Goal: Information Seeking & Learning: Learn about a topic

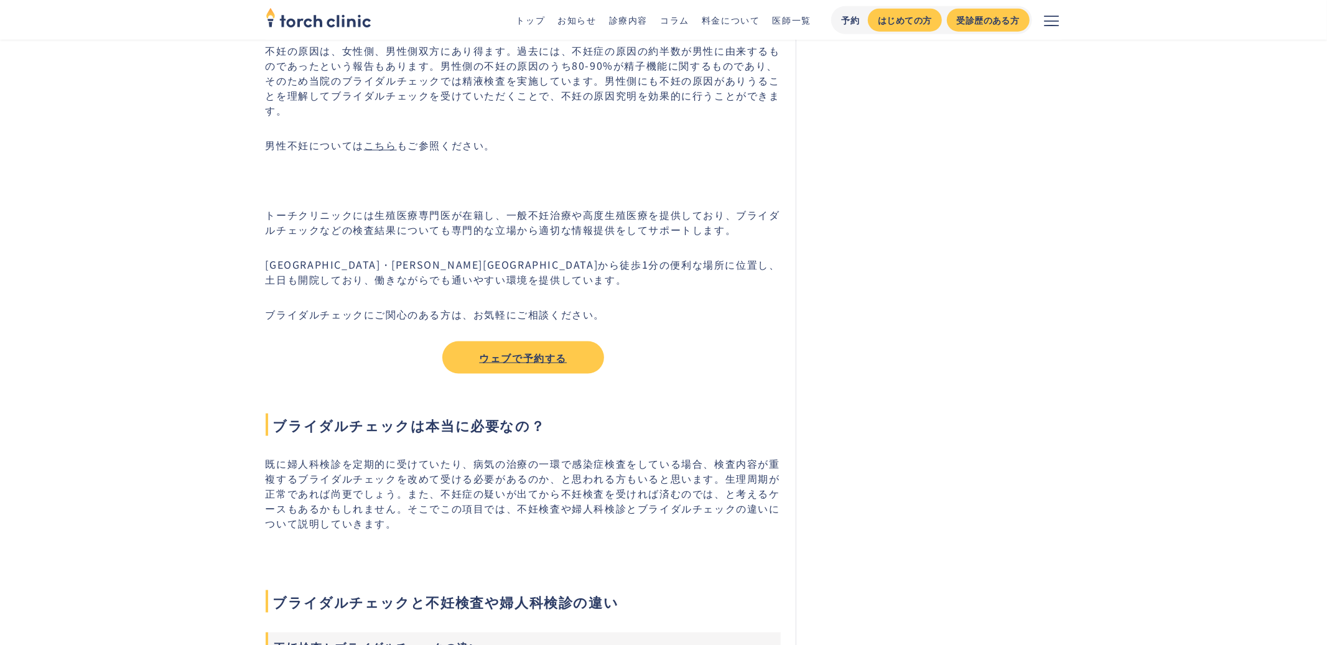
scroll to position [1269, 0]
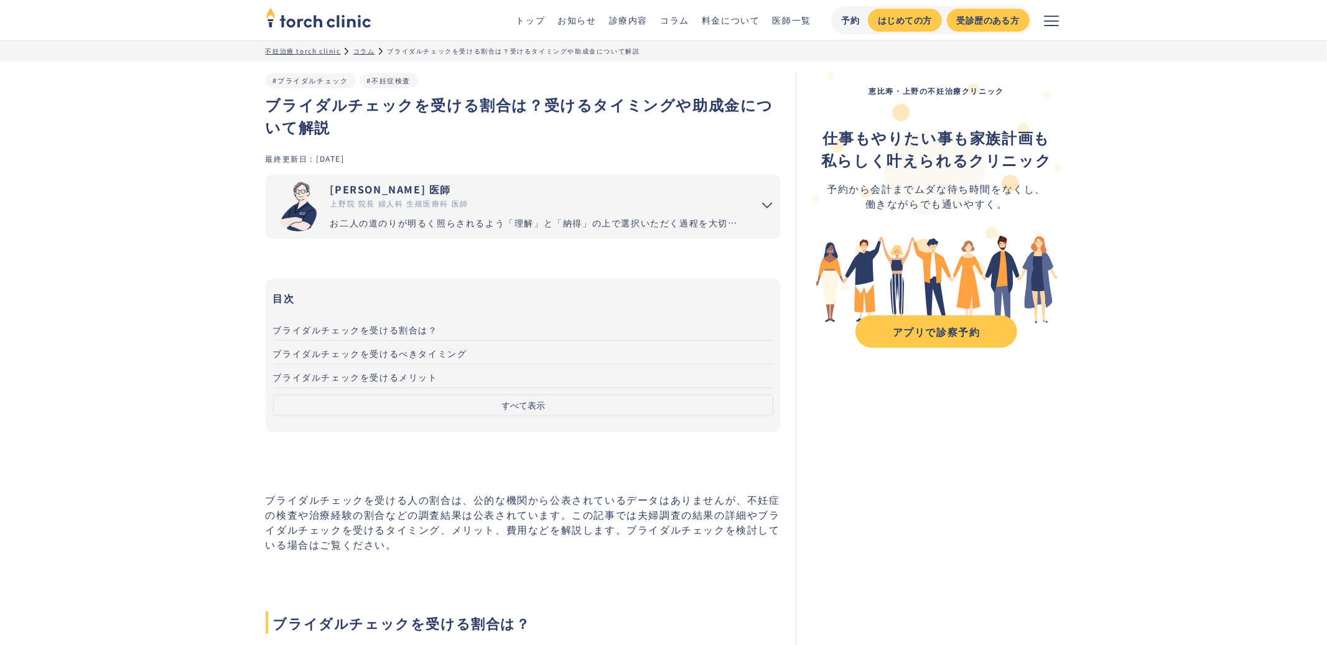
click at [523, 412] on button "すべて表示" at bounding box center [523, 405] width 501 height 22
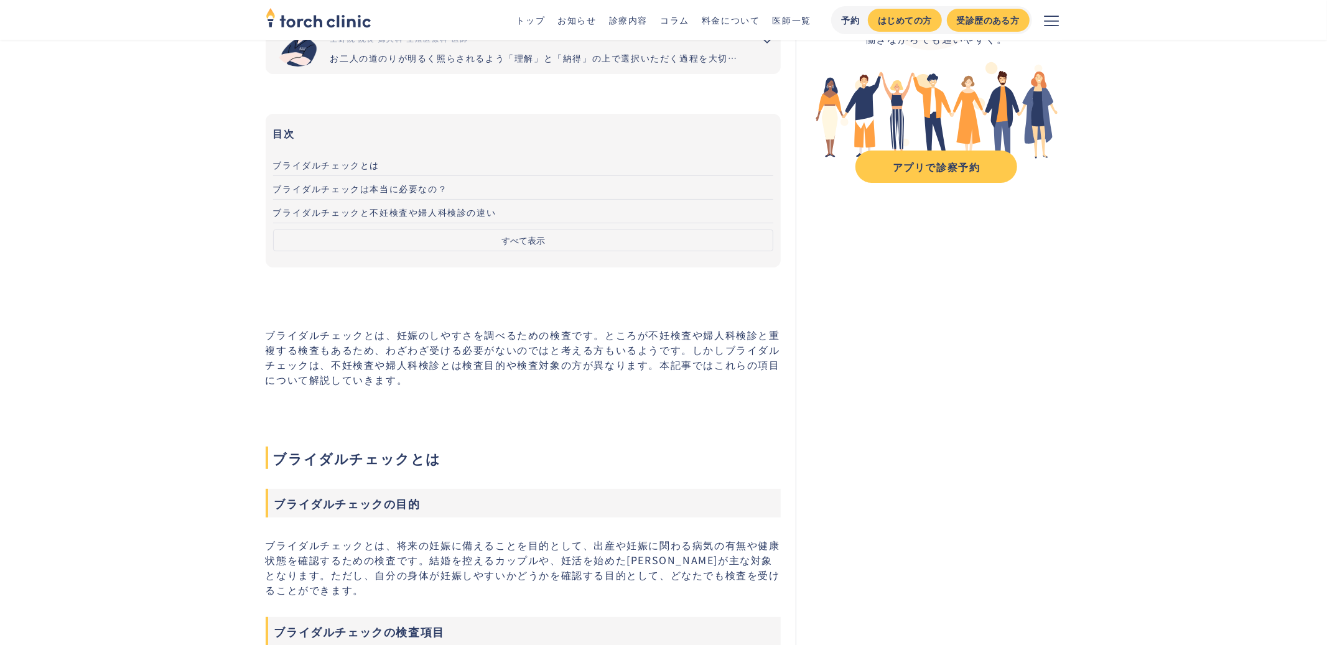
scroll to position [277, 0]
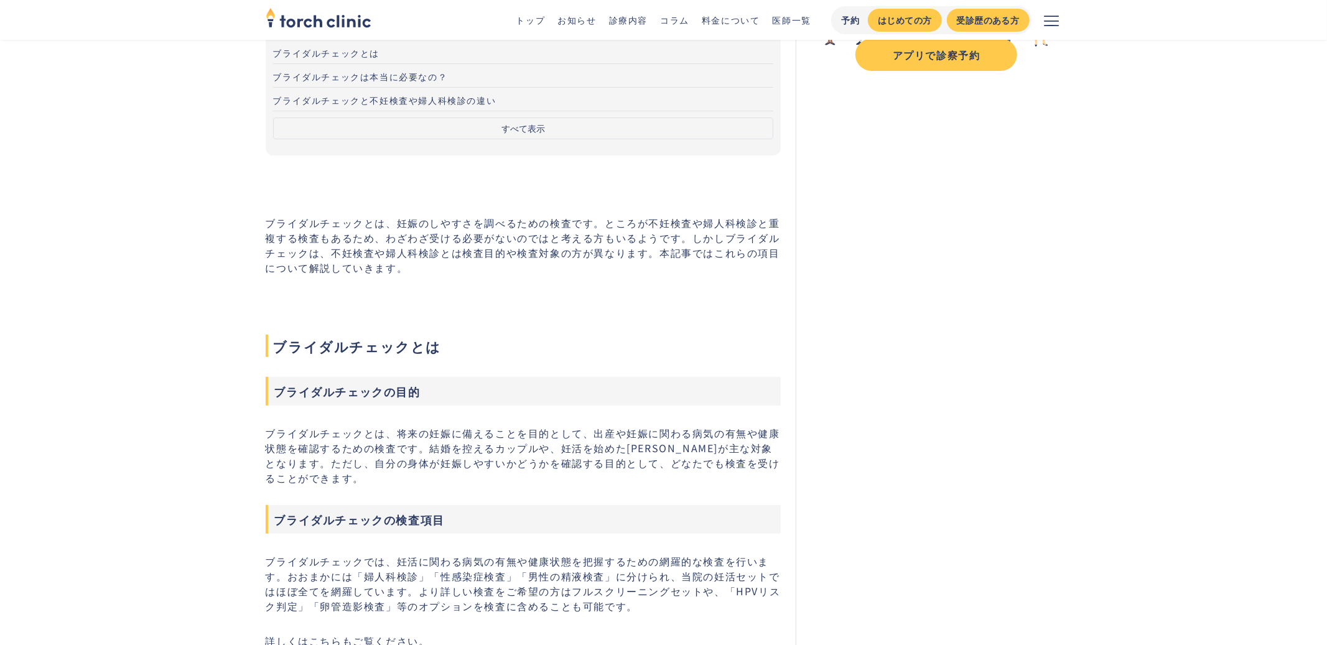
click at [561, 134] on button "すべて表示" at bounding box center [523, 129] width 501 height 22
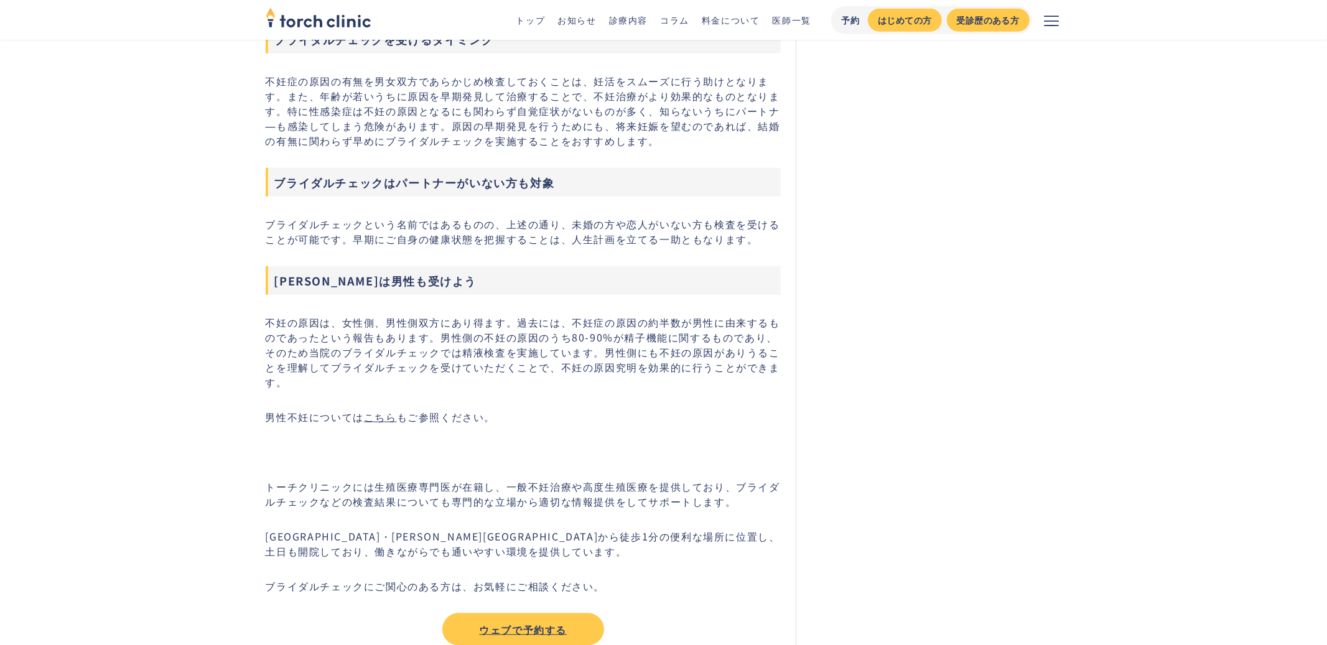
scroll to position [987, 0]
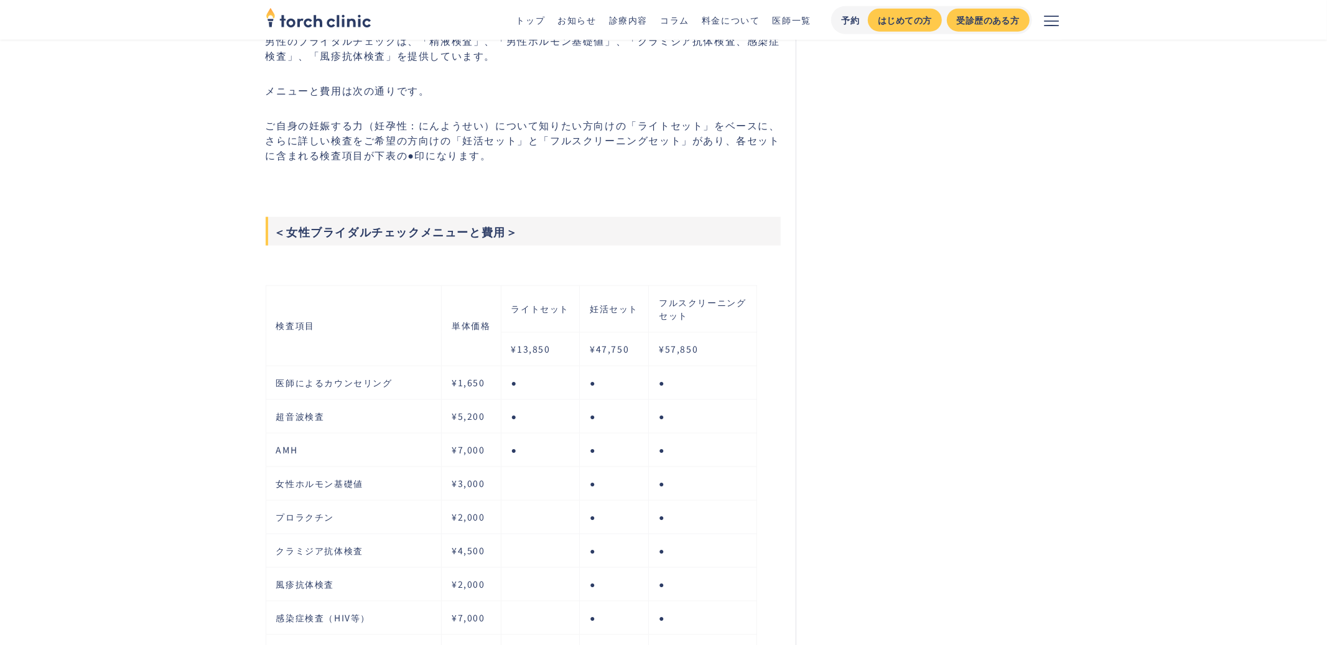
scroll to position [1305, 0]
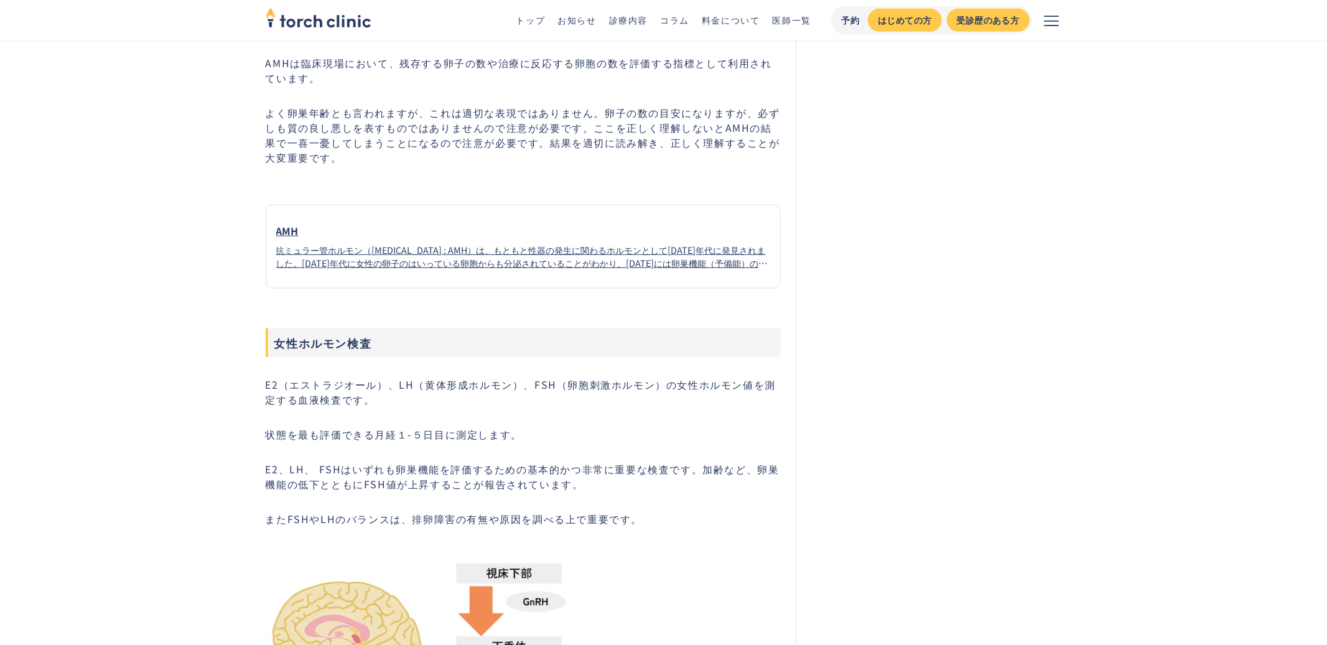
scroll to position [2840, 0]
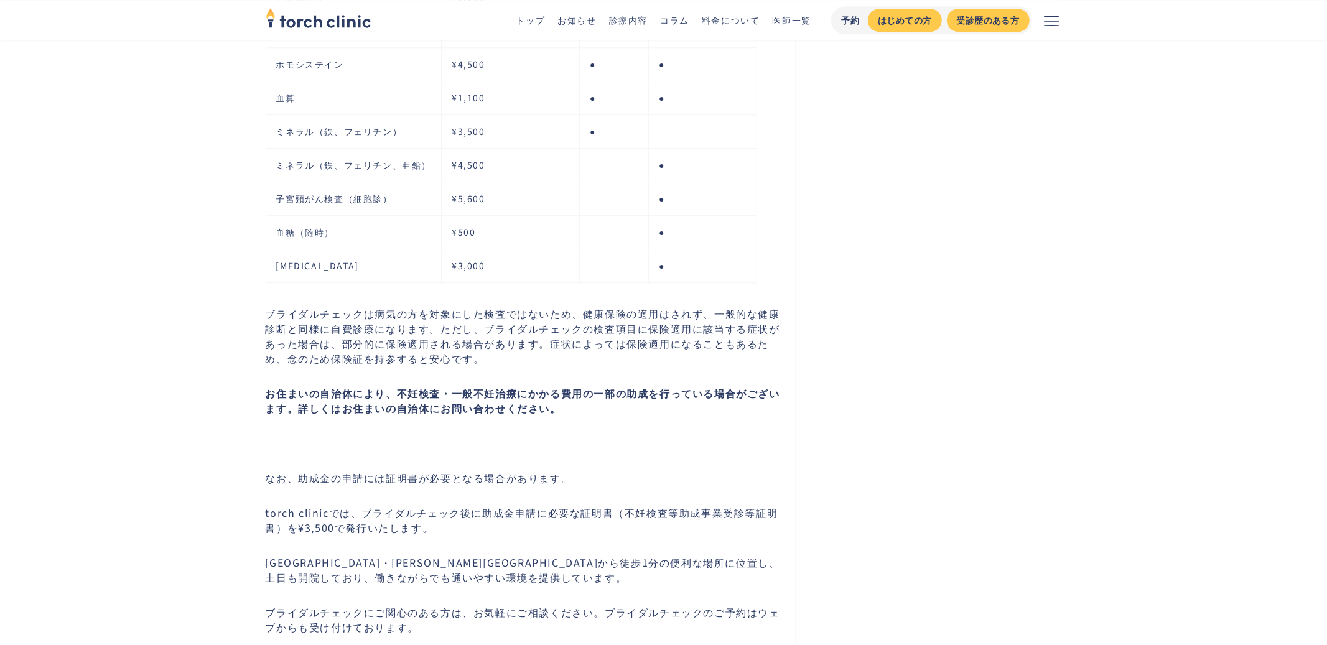
drag, startPoint x: 296, startPoint y: 317, endPoint x: 265, endPoint y: 316, distance: 30.5
click at [289, 317] on p "ブライダルチェックは病気の方を対象にした検査ではないため、健康保険の適用はされず、一般的な健康診断と同様に自費診療になります。ただし、ブライダルチェックの検査…" at bounding box center [524, 336] width 516 height 60
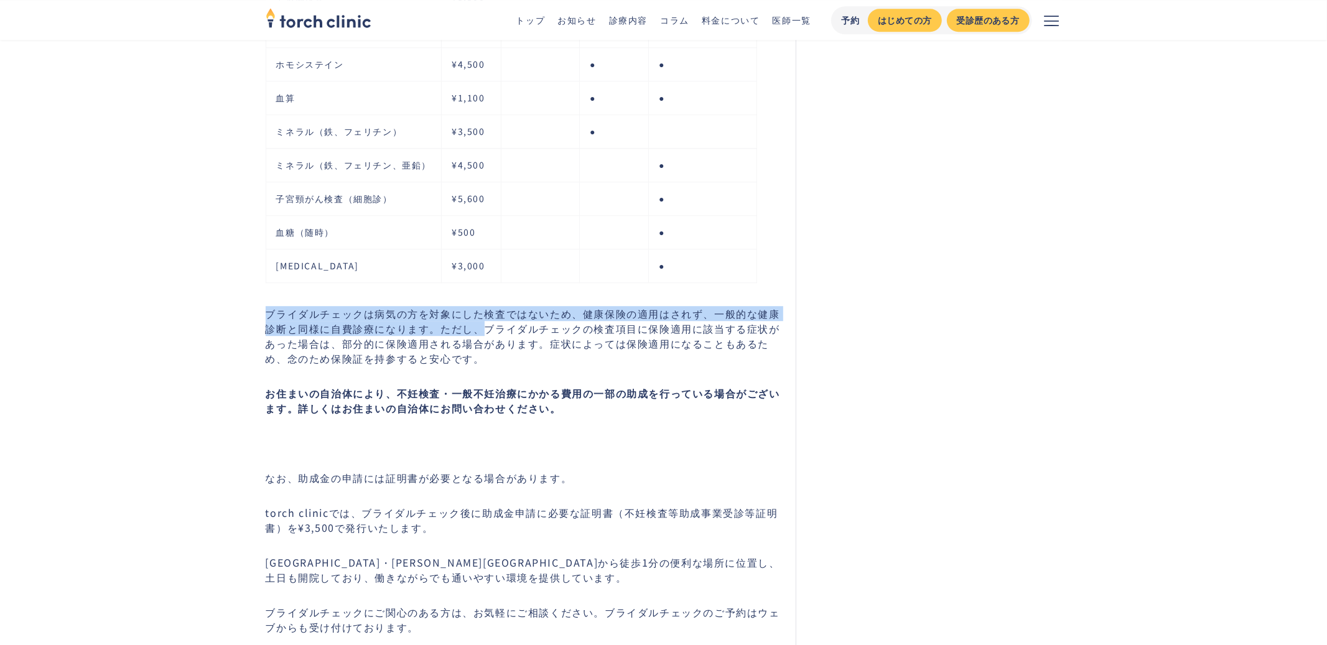
drag, startPoint x: 267, startPoint y: 305, endPoint x: 488, endPoint y: 322, distance: 222.1
click at [488, 322] on p "ブライダルチェックは病気の方を対象にした検査ではないため、健康保険の適用はされず、一般的な健康診断と同様に自費診療になります。ただし、ブライダルチェックの検査…" at bounding box center [524, 336] width 516 height 60
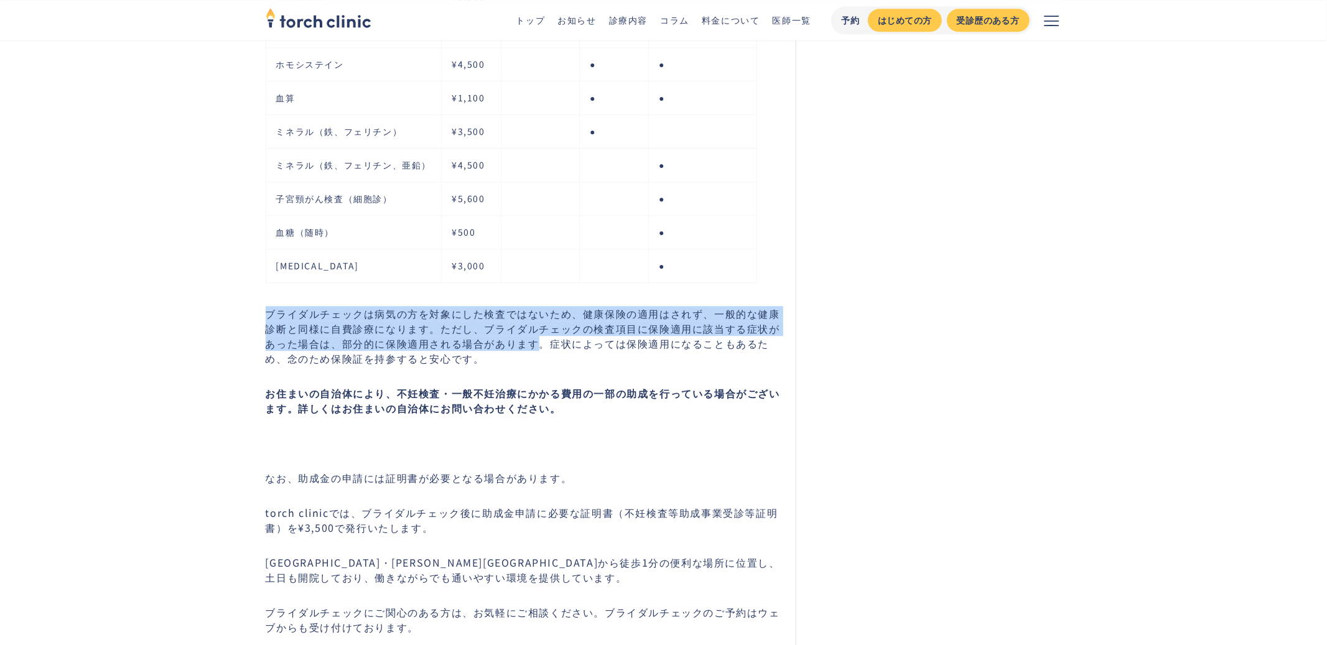
drag, startPoint x: 542, startPoint y: 338, endPoint x: 256, endPoint y: 308, distance: 287.8
copy p "ブライダルチェックは病気の方を対象にした検査ではないため、健康保険の適用はされず、一般的な健康診断と同様に自費診療になります。ただし、ブライダルチェックの検査…"
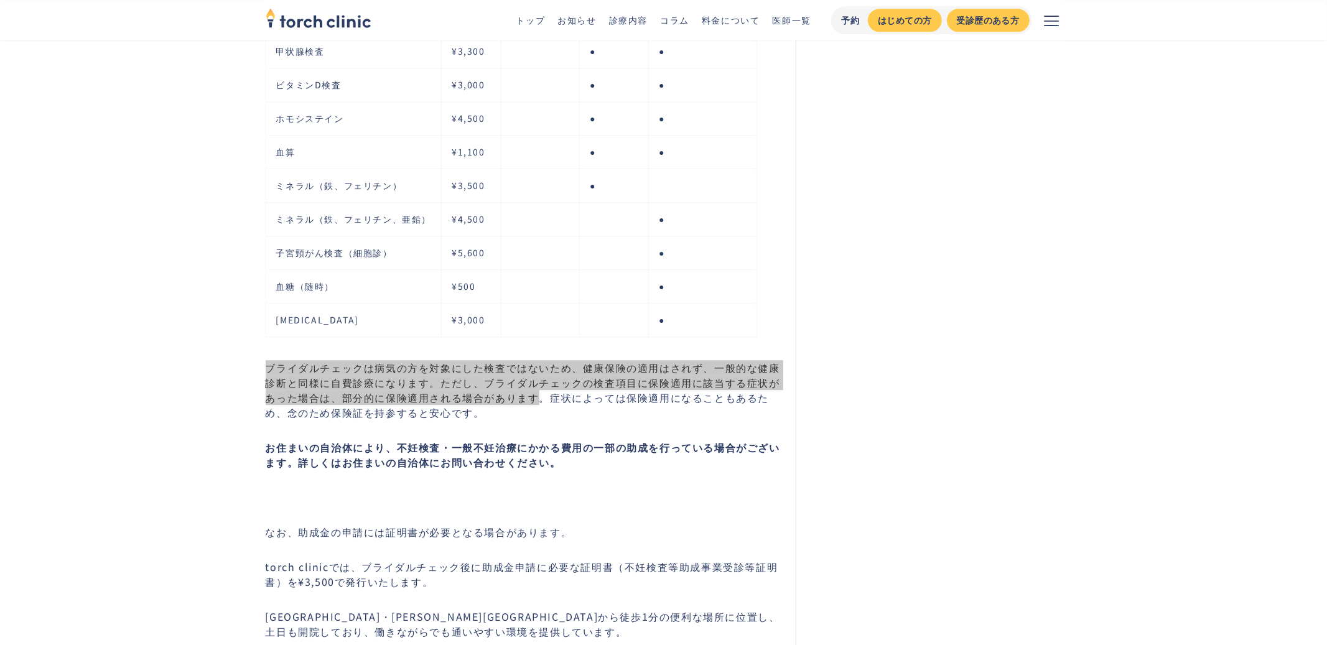
scroll to position [2782, 0]
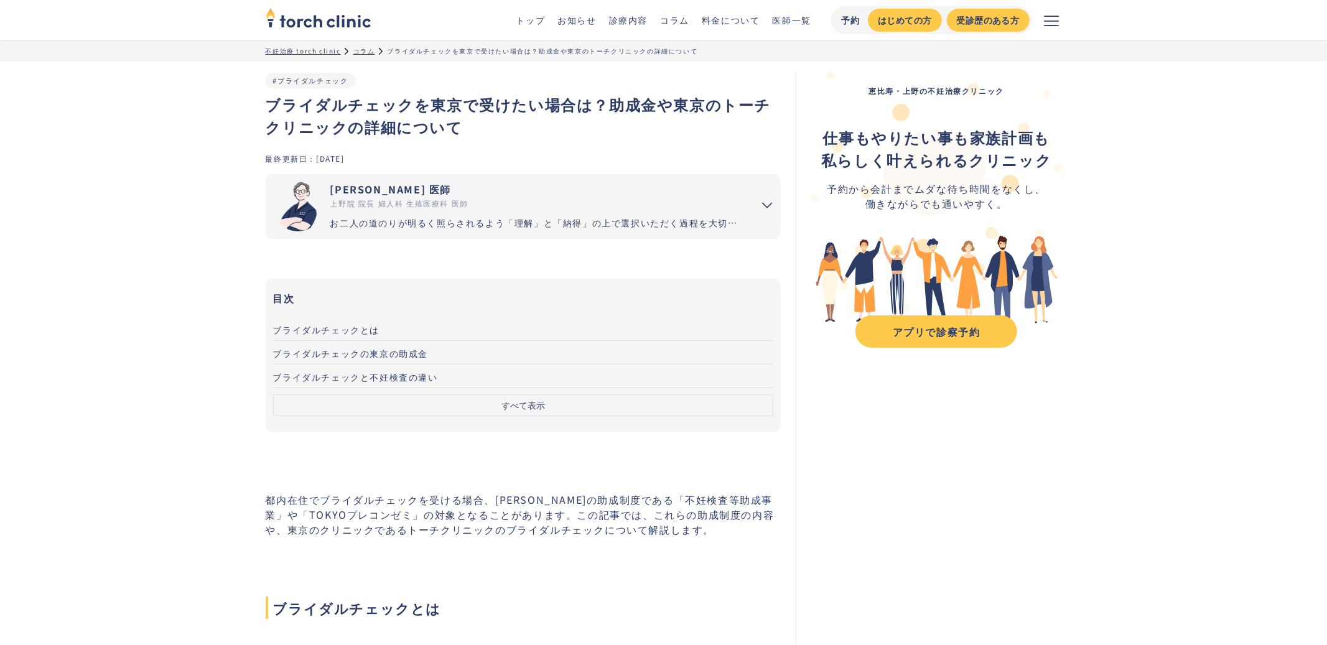
scroll to position [58, 0]
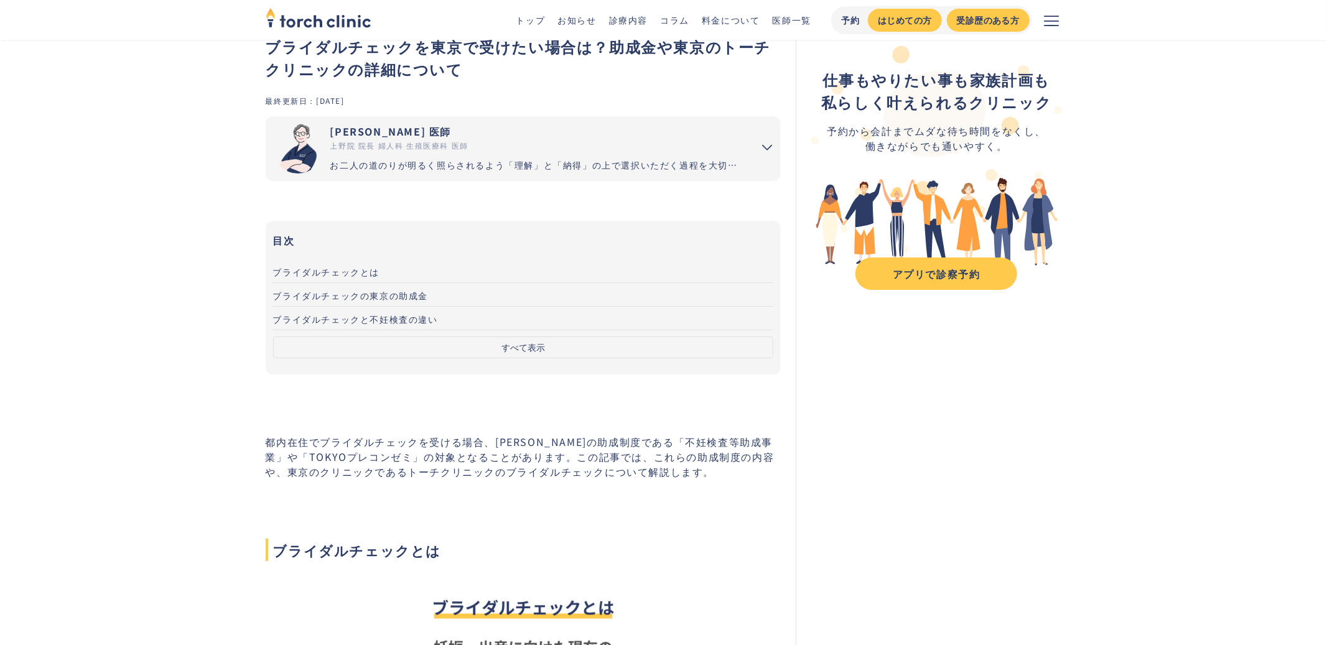
click at [587, 342] on button "すべて表示" at bounding box center [523, 348] width 501 height 22
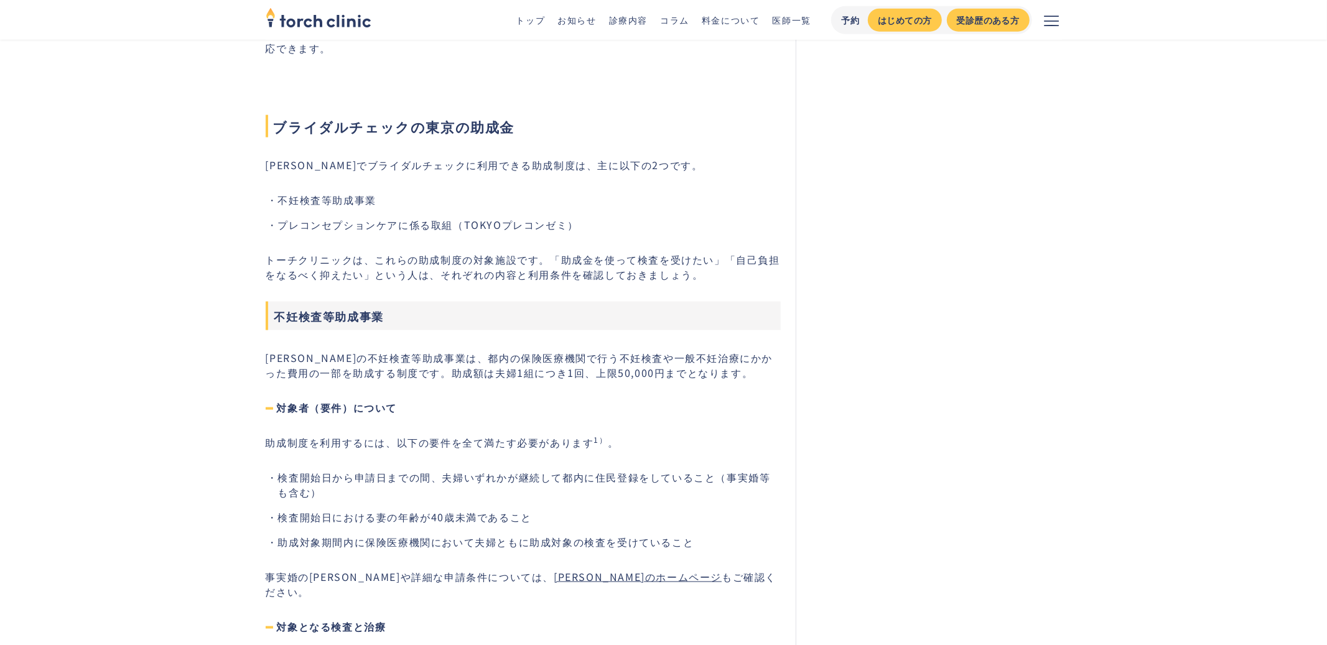
scroll to position [1298, 0]
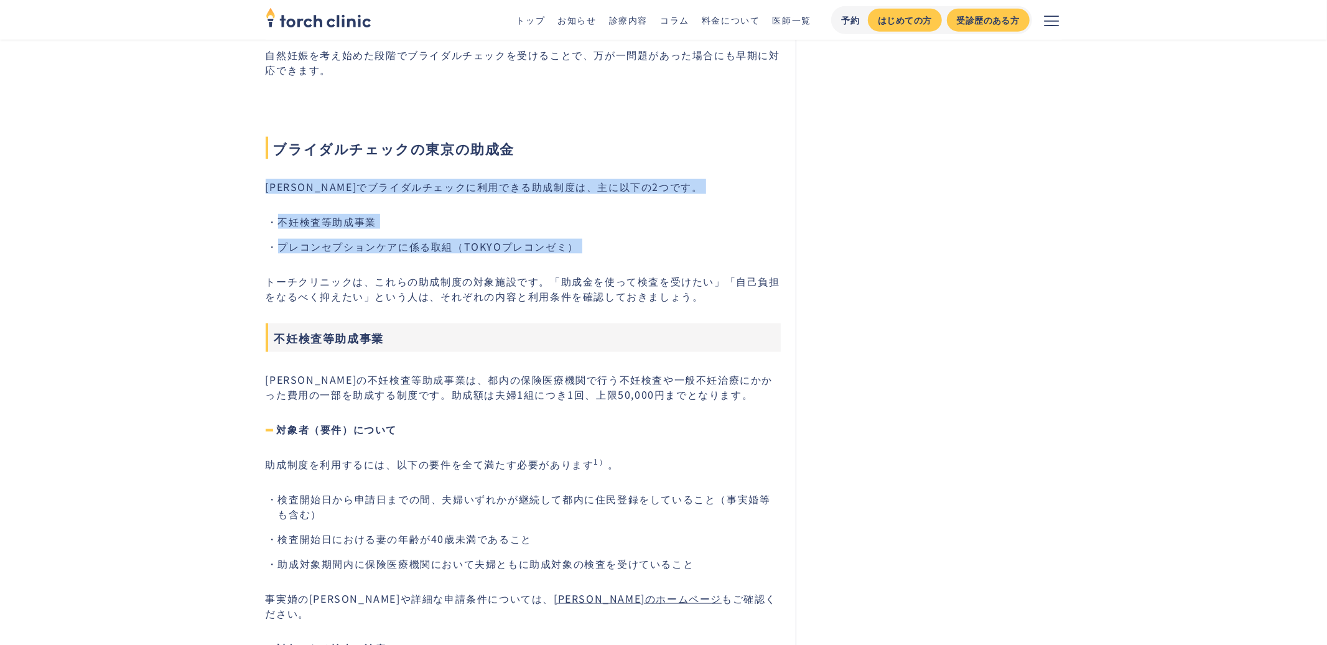
drag, startPoint x: 266, startPoint y: 185, endPoint x: 609, endPoint y: 260, distance: 351.5
copy div "[PERSON_NAME]でブライダルチェックに利用できる助成制度は、主に以下の2つです。 不妊検査等助成事業 プレコンセプションケアに係る取組（TOKYOプ…"
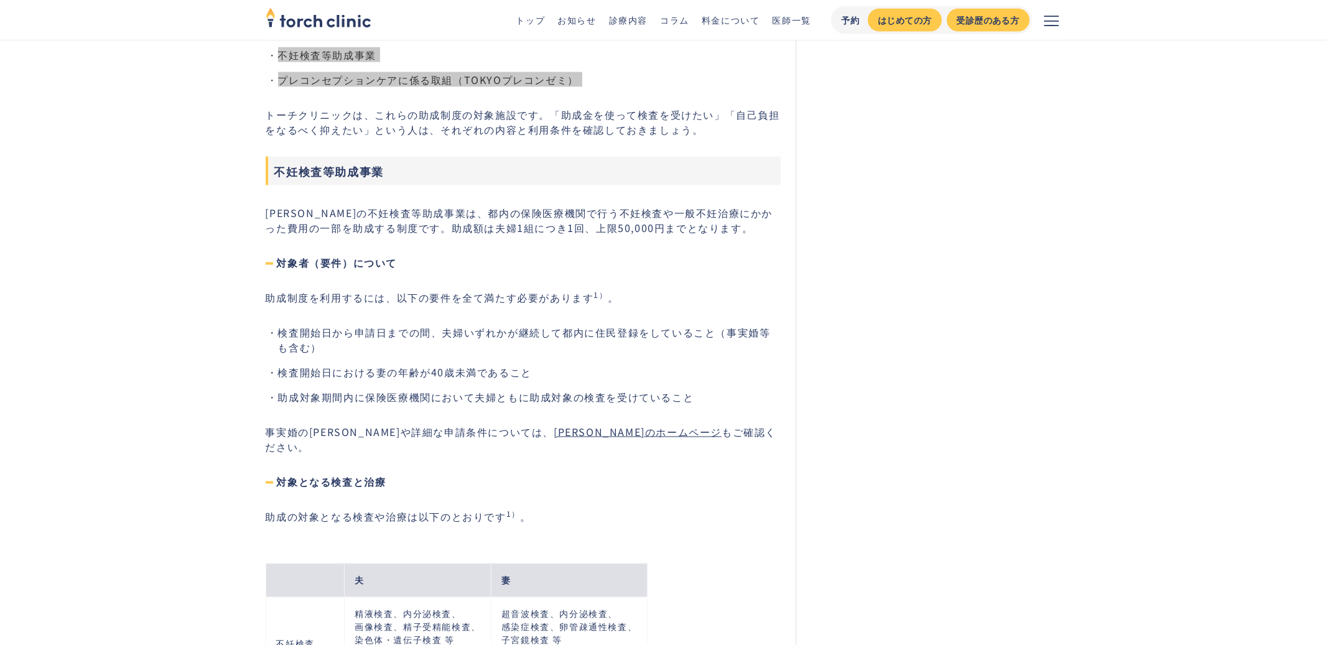
scroll to position [1501, 0]
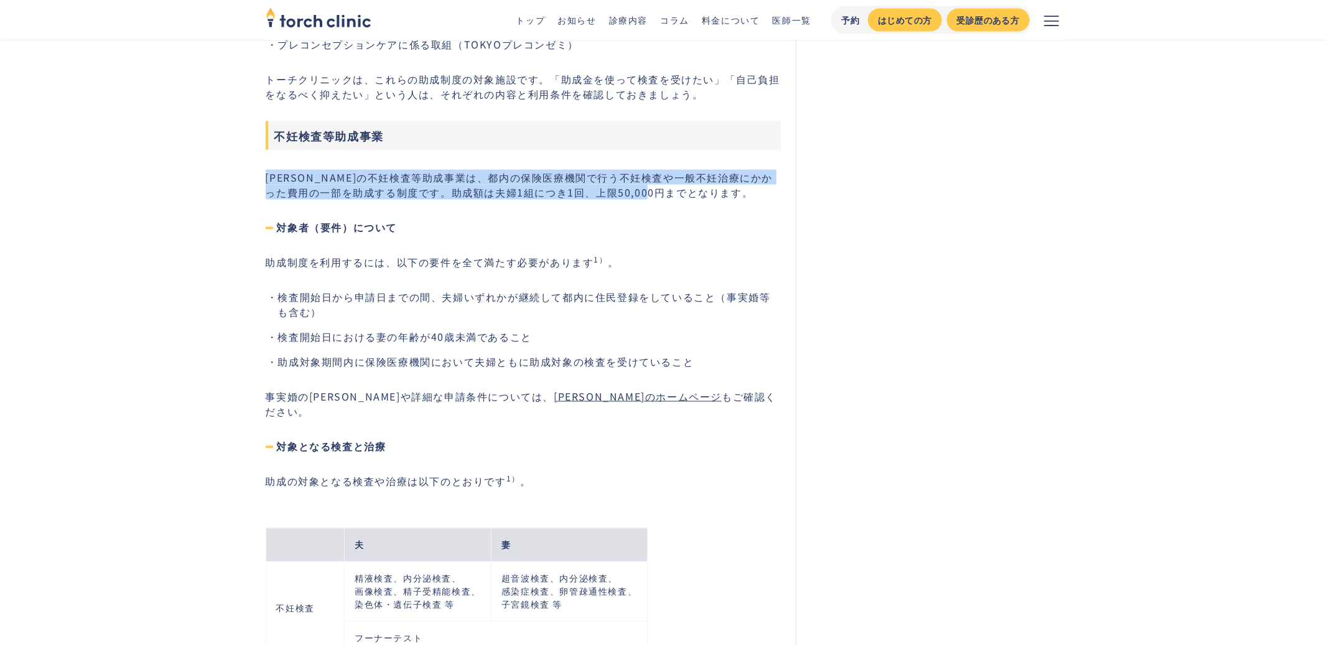
drag, startPoint x: 264, startPoint y: 175, endPoint x: 689, endPoint y: 190, distance: 424.6
copy p "[PERSON_NAME]の不妊検査等助成事業は、都内の保険医療機関で行う不妊検査や一般不妊治療にかかった費用の一部を助成する制度です。助成額は夫婦1組につき…"
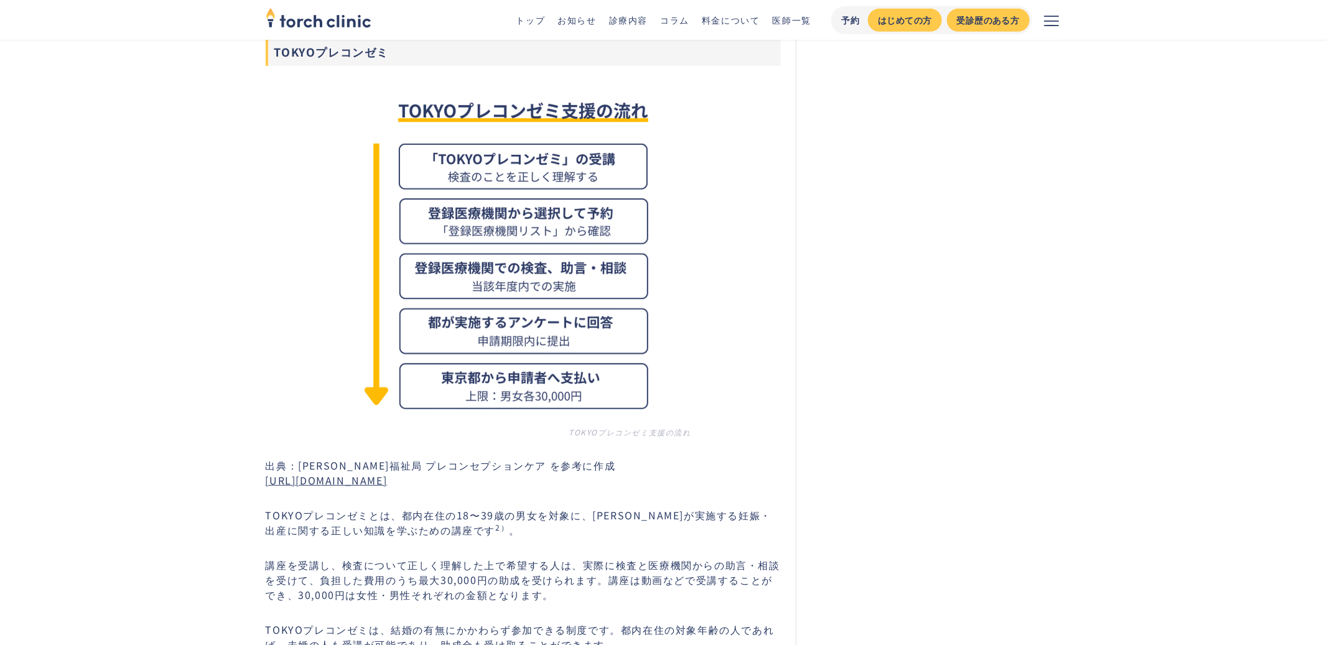
scroll to position [4673, 0]
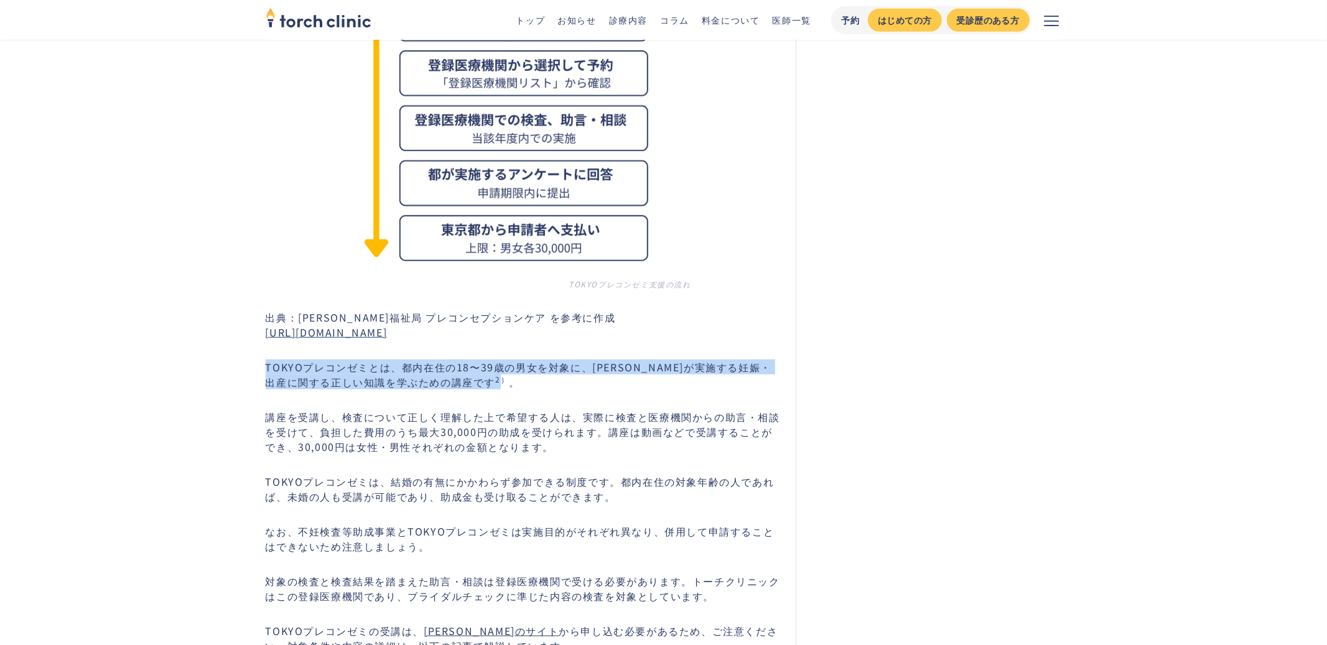
drag, startPoint x: 267, startPoint y: 353, endPoint x: 427, endPoint y: 365, distance: 161.0
click at [427, 365] on p "TOKYOプレコンゼミとは、都内在住の18〜39歳の男女を対象に、[PERSON_NAME]が実施する妊娠・出産に関する正しい知識を学ぶための講座です 2） 。" at bounding box center [524, 375] width 516 height 30
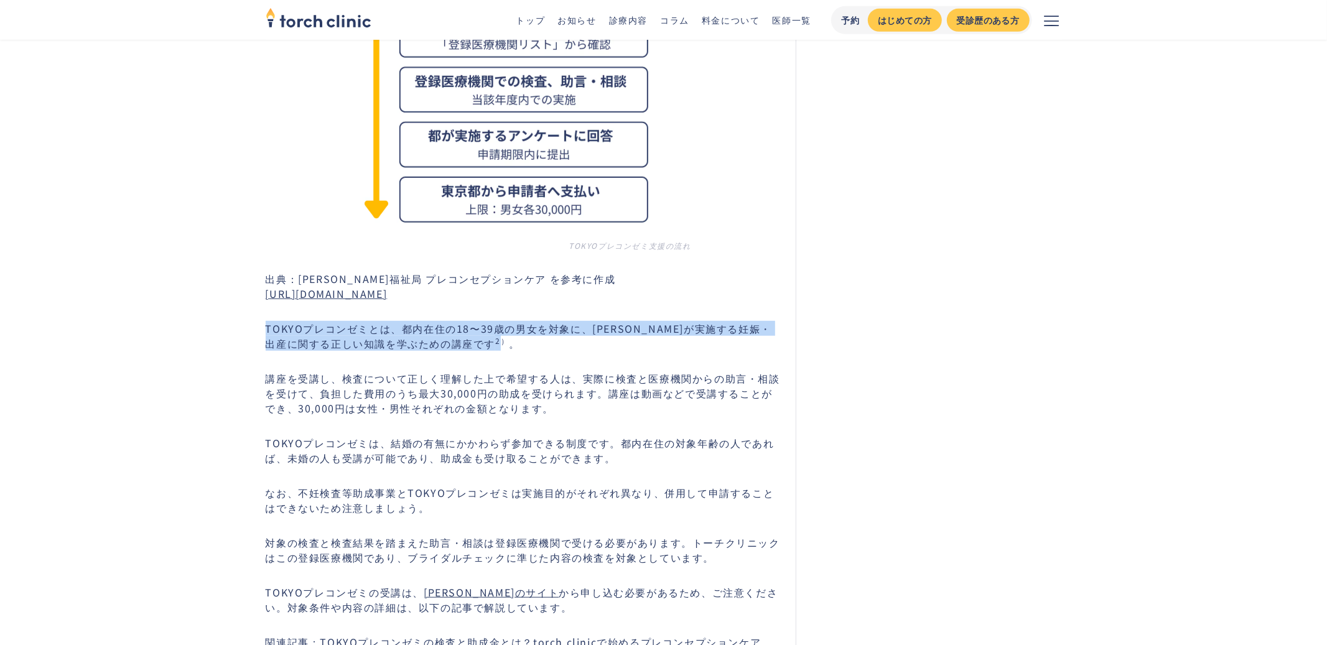
scroll to position [4751, 0]
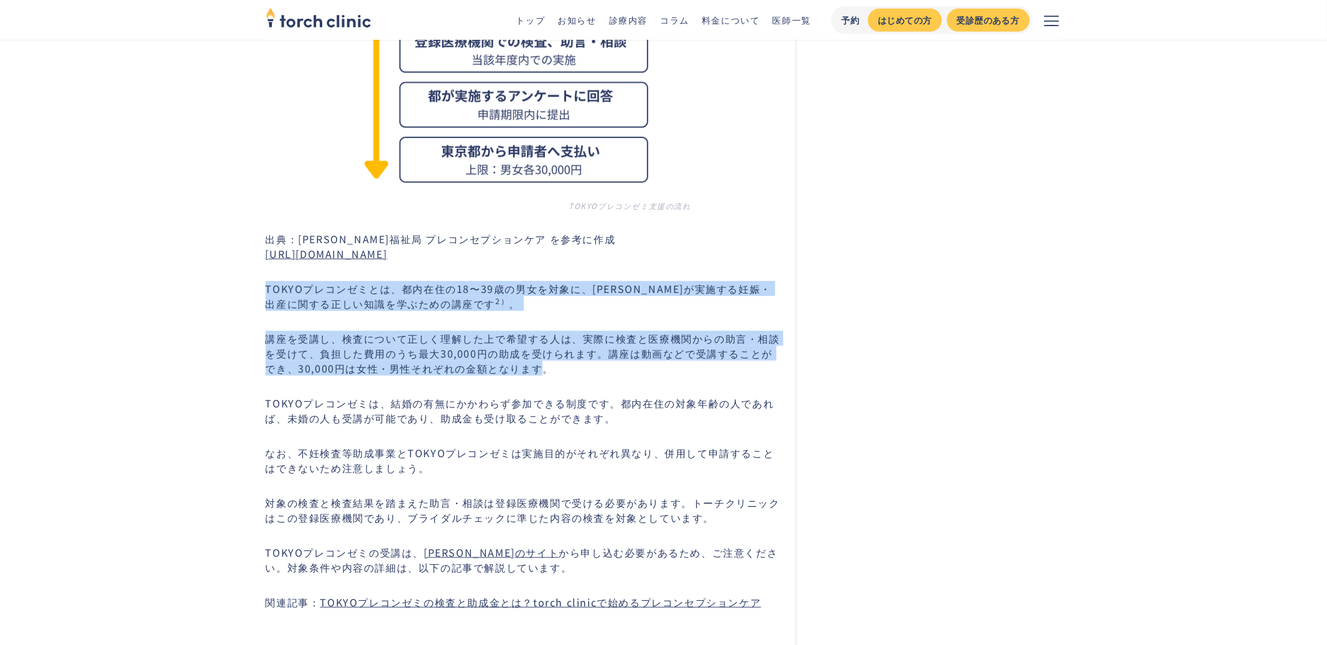
drag, startPoint x: 535, startPoint y: 361, endPoint x: 267, endPoint y: 276, distance: 281.4
click at [267, 276] on div "都内在住でブライダルチェックを受ける場合、[PERSON_NAME]の助成制度である「不妊検査等助成事業」や「TOKYOプレコンゼミ」の対象となることがありま…" at bounding box center [524, 314] width 516 height 8857
copy div "TOKYOプレコンゼミとは、都内在住の18〜39歳の男女を対象に、[PERSON_NAME]が実施する妊娠・出産に関する正しい知識を学ぶための講座です 2） …"
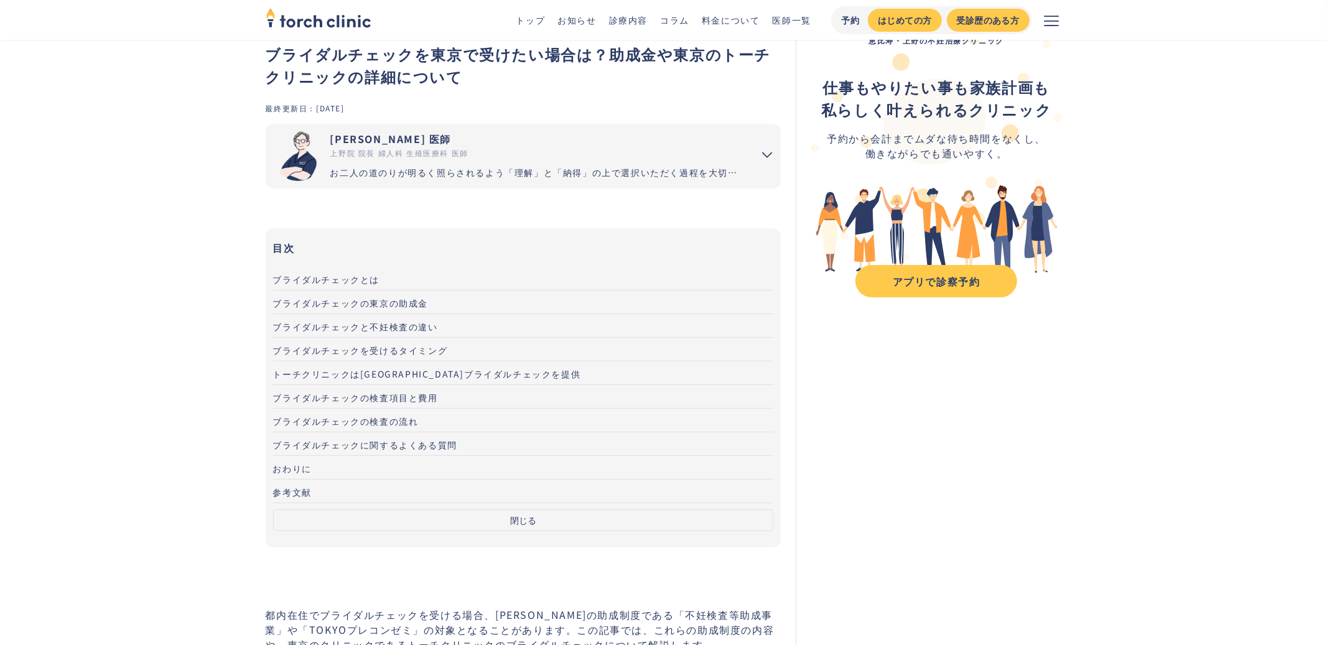
scroll to position [0, 0]
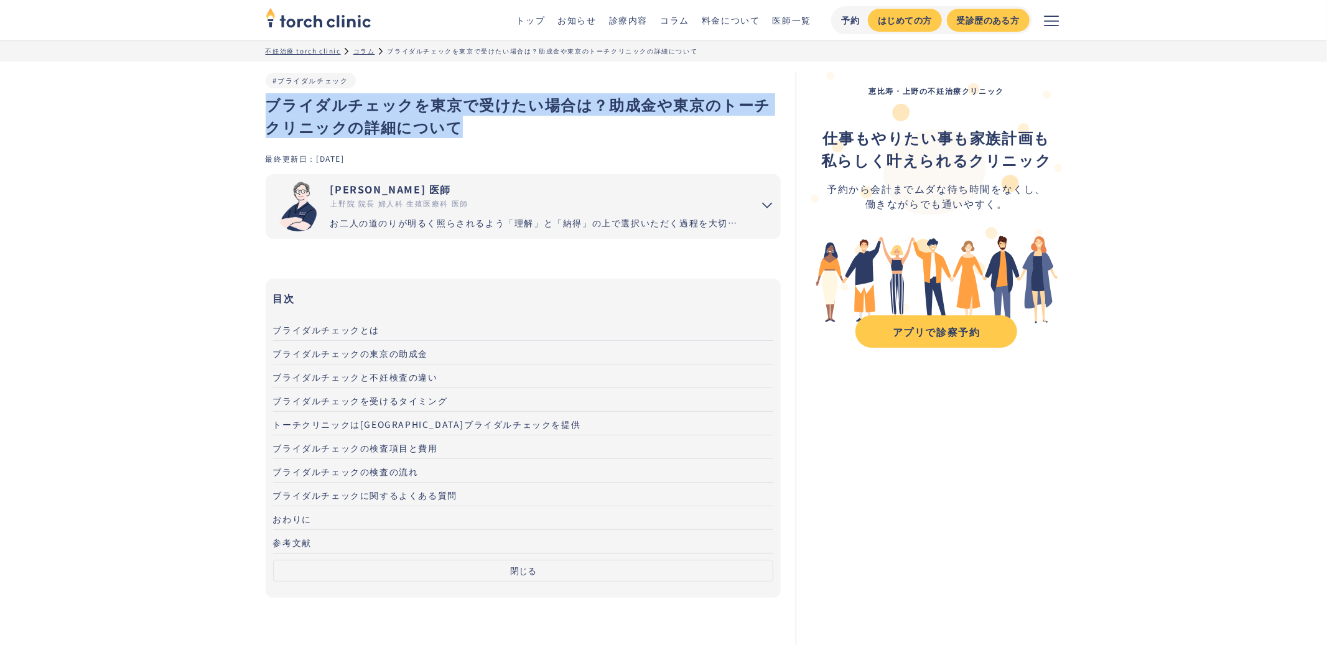
drag, startPoint x: 291, startPoint y: 104, endPoint x: 523, endPoint y: 126, distance: 233.1
click at [524, 127] on h1 "ブライダルチェックを東京で受けたい場合は？助成金や東京のトーチクリニックの詳細について" at bounding box center [524, 115] width 516 height 45
copy h1 "ブライダルチェックを東京で受けたい場合は？助成金や東京のトーチクリニックの詳細について"
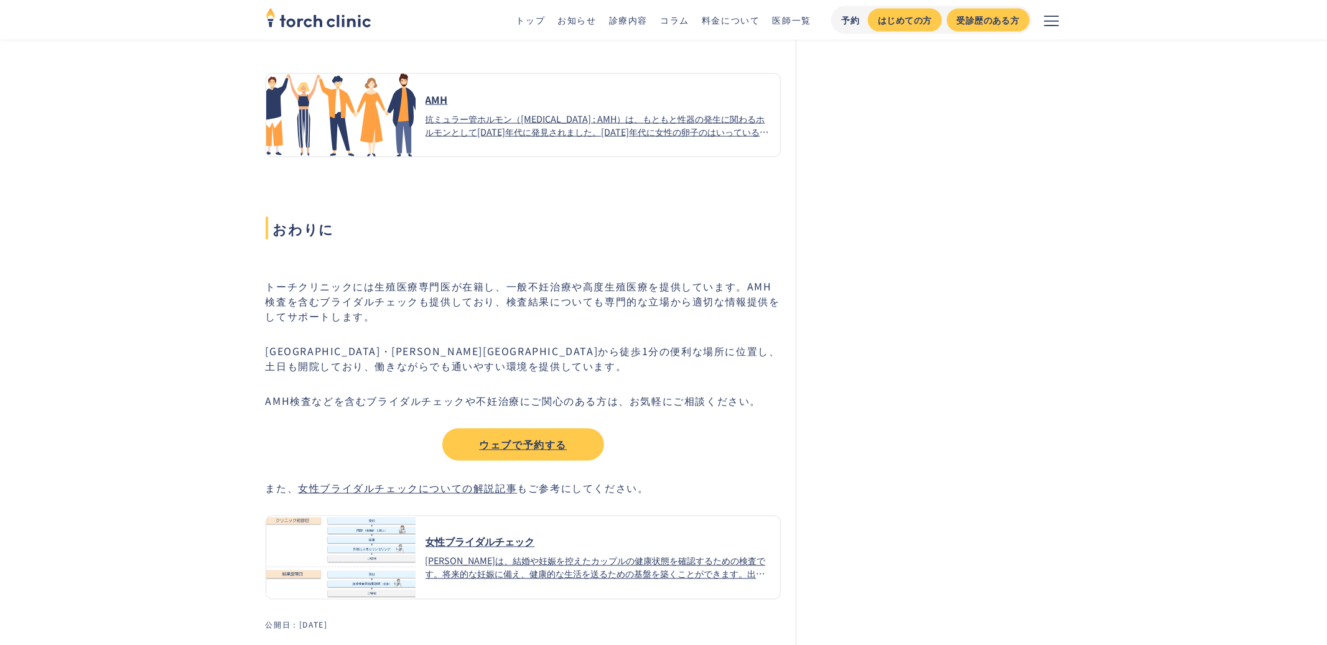
scroll to position [1845, 0]
